Goal: Transaction & Acquisition: Obtain resource

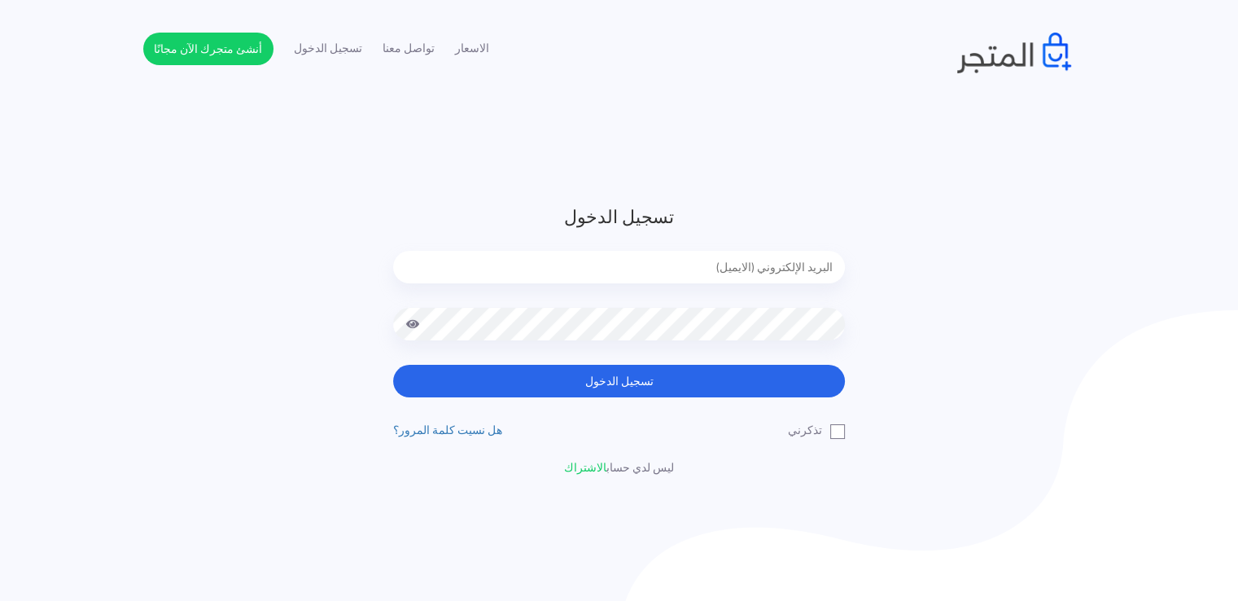
type input "[EMAIL_ADDRESS][DOMAIN_NAME]"
click at [565, 378] on button "تسجيل الدخول" at bounding box center [619, 381] width 452 height 33
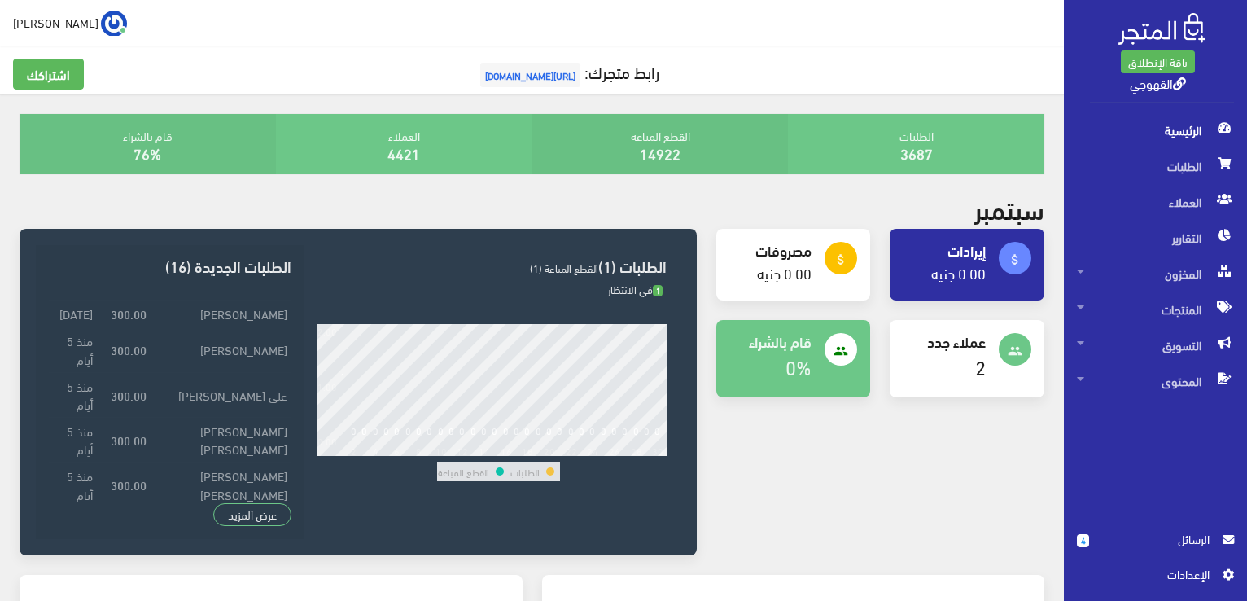
click at [1136, 542] on span "الرسائل" at bounding box center [1155, 539] width 107 height 18
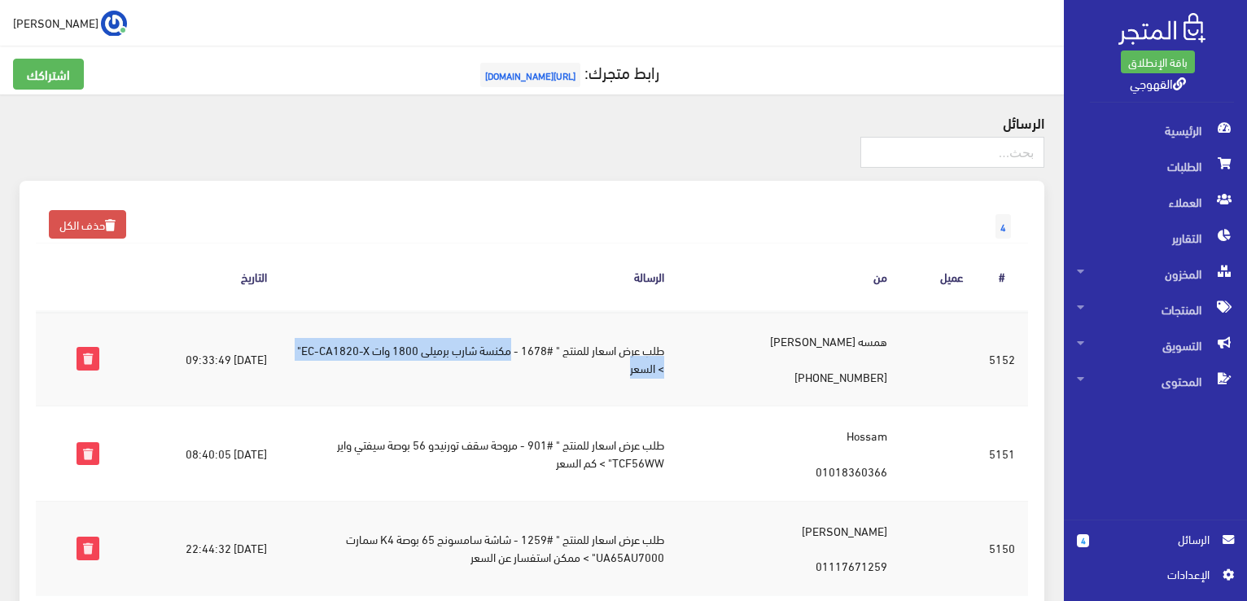
drag, startPoint x: 533, startPoint y: 347, endPoint x: 563, endPoint y: 392, distance: 54.6
click at [563, 392] on td "طلب عرض اسعار للمنتج " #1678 - مكنسة شارب برميلى 1800 وات EC-CA1820-X" > السعر" at bounding box center [478, 358] width 397 height 95
click at [423, 349] on td "طلب عرض اسعار للمنتج " #1678 - مكنسة شارب برميلى 1800 وات EC-CA1820-X" > السعر" at bounding box center [478, 358] width 397 height 95
drag, startPoint x: 423, startPoint y: 349, endPoint x: 537, endPoint y: 229, distance: 165.2
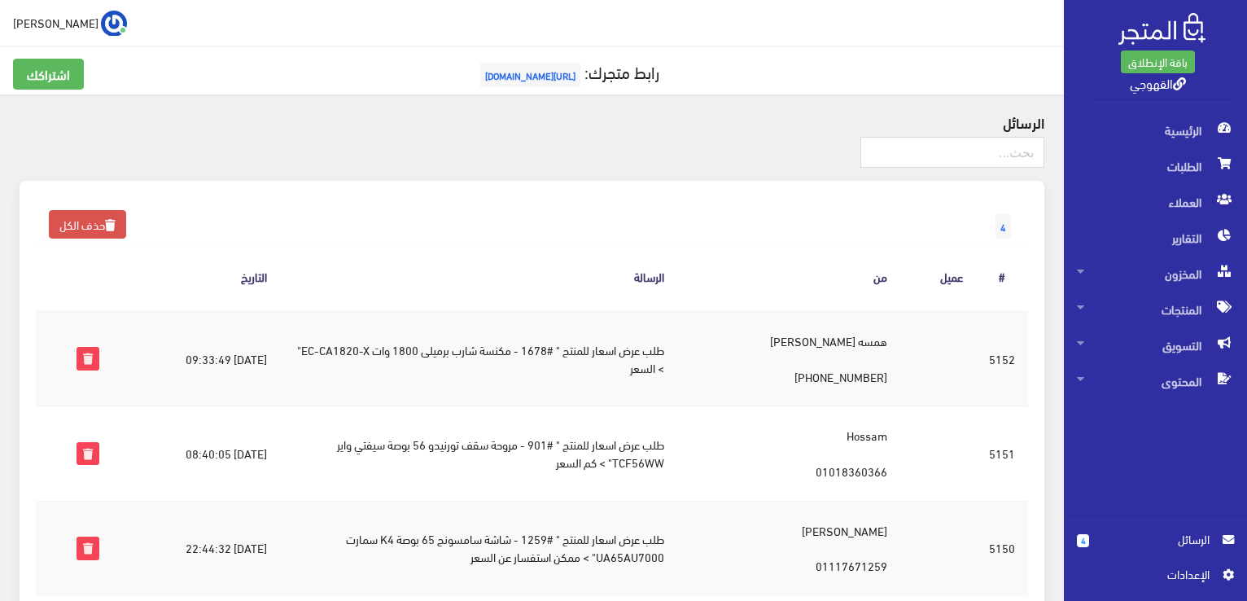
click at [537, 229] on div "4 حذف الكل الرسالة # عميل من الرسالة التاريخ #5152 2025-09-04 09:33:49" at bounding box center [532, 463] width 1024 height 565
click at [531, 243] on th "الرسالة" at bounding box center [478, 277] width 397 height 68
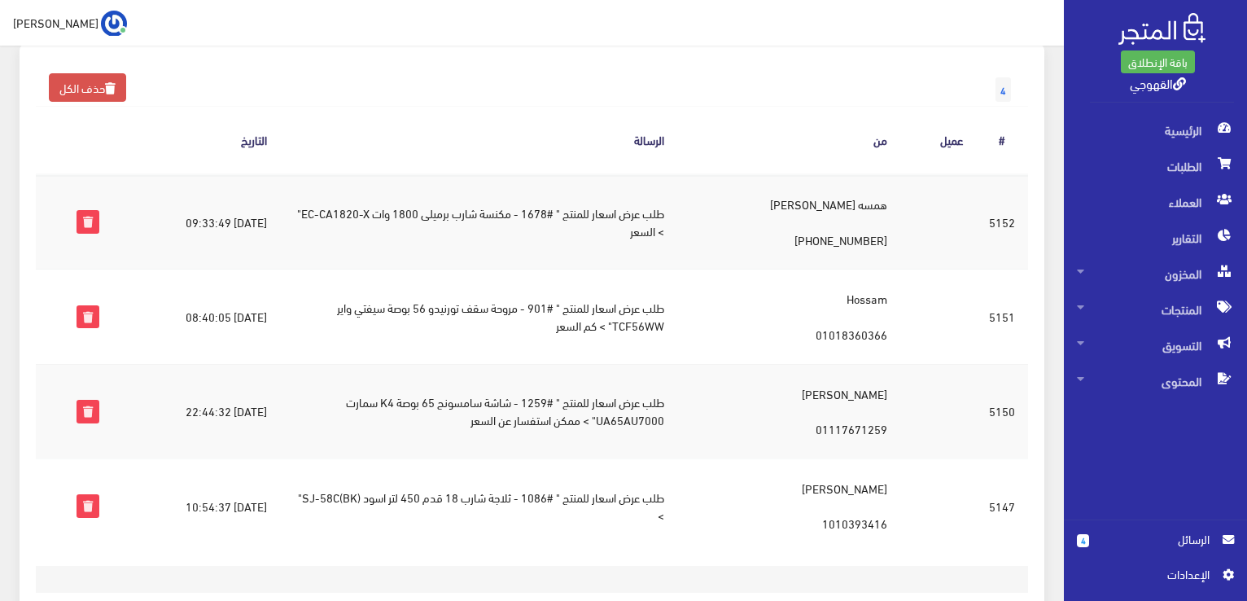
scroll to position [104, 0]
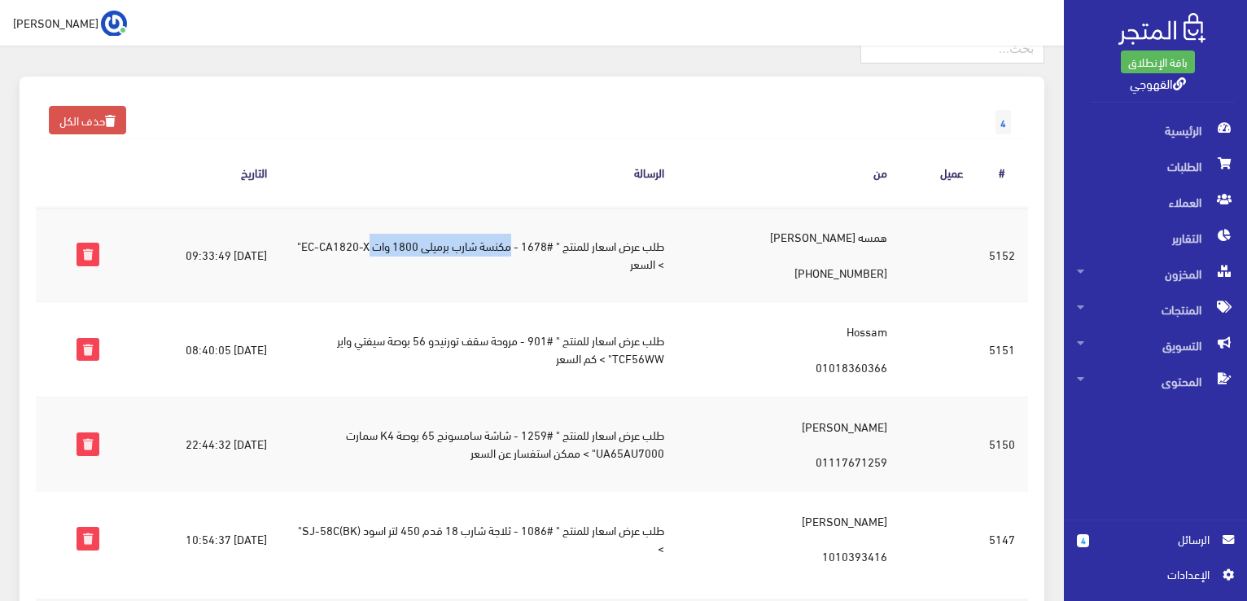
drag, startPoint x: 531, startPoint y: 242, endPoint x: 390, endPoint y: 248, distance: 141.7
click at [390, 248] on td "طلب عرض اسعار للمنتج " #1678 - مكنسة شارب برميلى 1800 وات EC-CA1820-X" > السعر" at bounding box center [478, 254] width 397 height 95
copy td "مكنسة شارب برميلى 1800 وات"
